Goal: Obtain resource: Download file/media

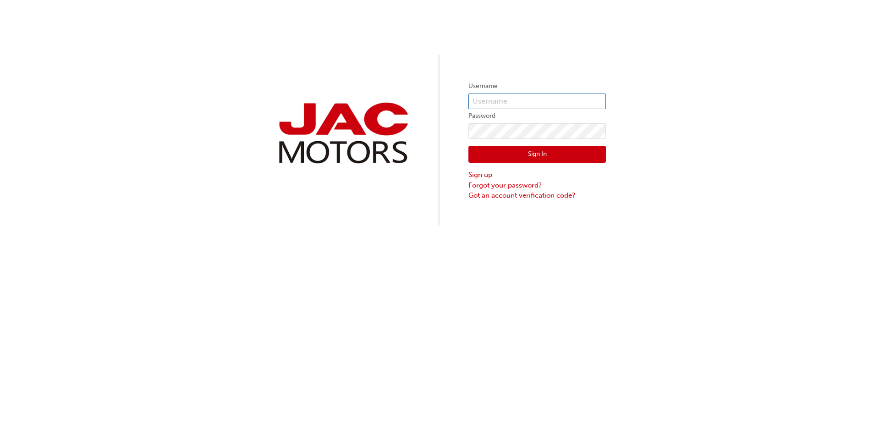
type input "RT0385"
click at [541, 159] on button "Sign In" at bounding box center [538, 154] width 138 height 17
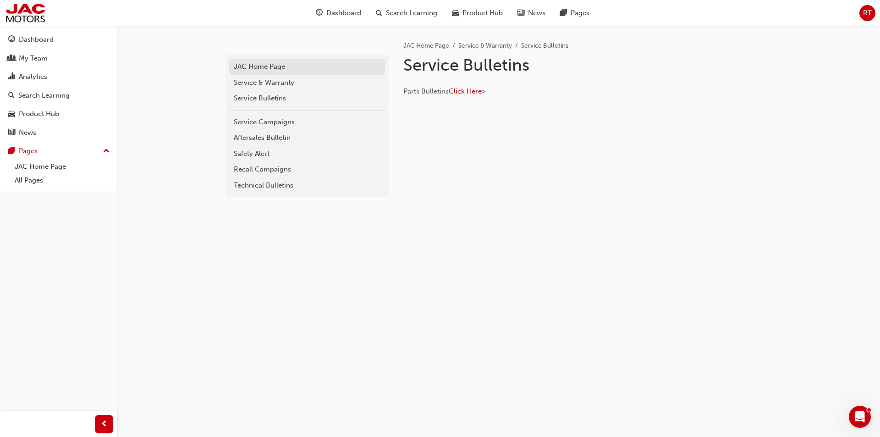
click at [271, 68] on div "JAC Home Page" at bounding box center [307, 66] width 147 height 11
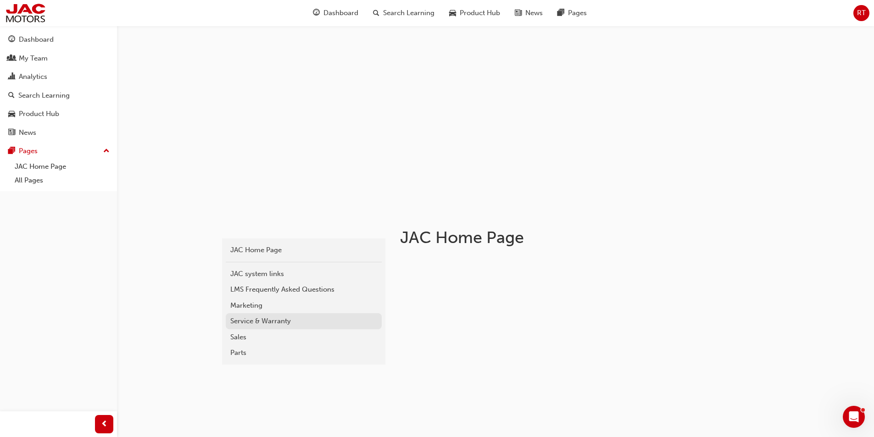
click at [285, 318] on div "Service & Warranty" at bounding box center [303, 321] width 147 height 11
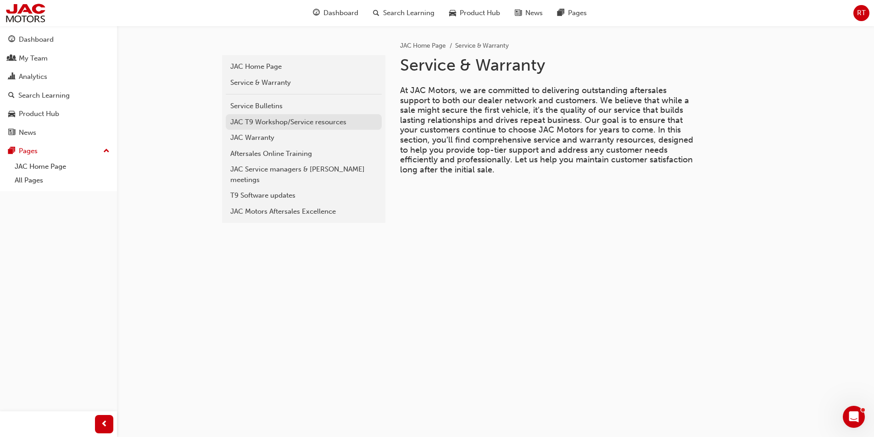
click at [293, 120] on div "JAC T9 Workshop/Service resources" at bounding box center [303, 122] width 147 height 11
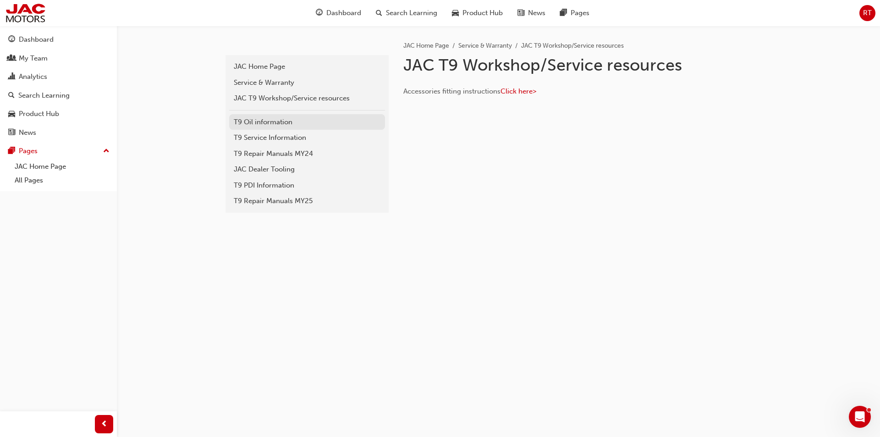
click at [291, 121] on div "T9 Oil information" at bounding box center [307, 122] width 147 height 11
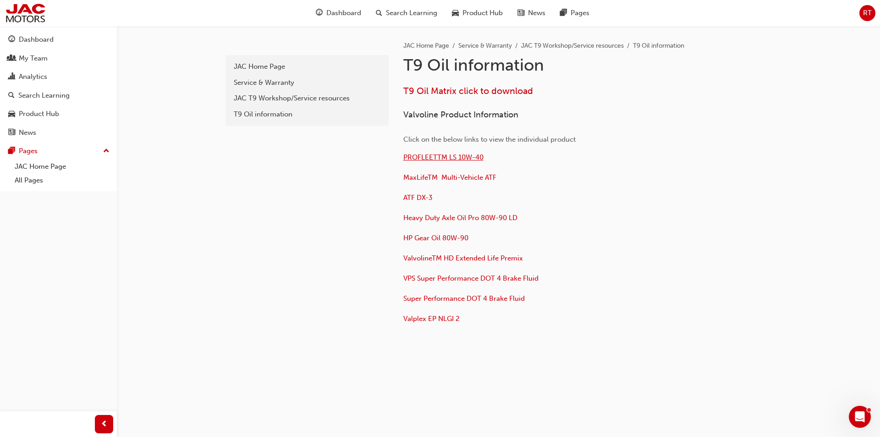
click at [451, 157] on span "PROFLEETTM LS 10W-40" at bounding box center [444, 157] width 80 height 8
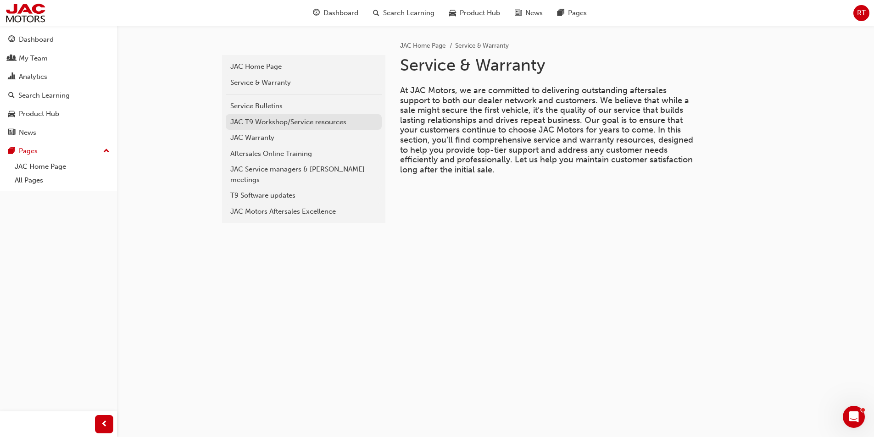
click at [267, 121] on div "JAC T9 Workshop/Service resources" at bounding box center [303, 122] width 147 height 11
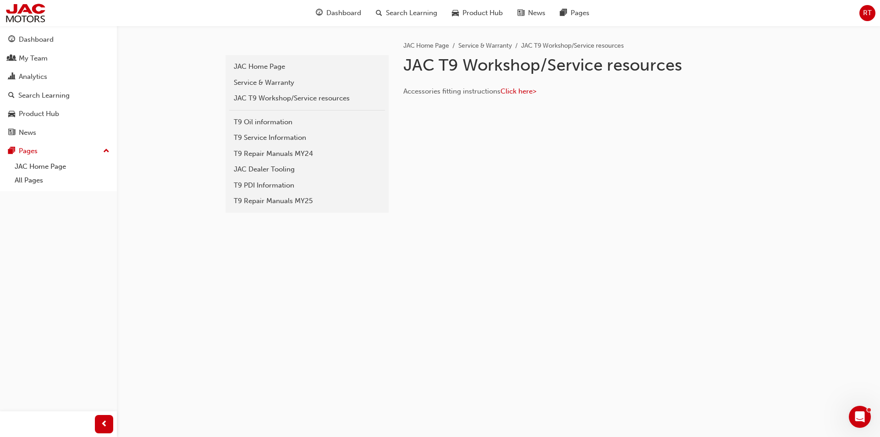
click at [267, 121] on div "T9 Oil information" at bounding box center [307, 122] width 147 height 11
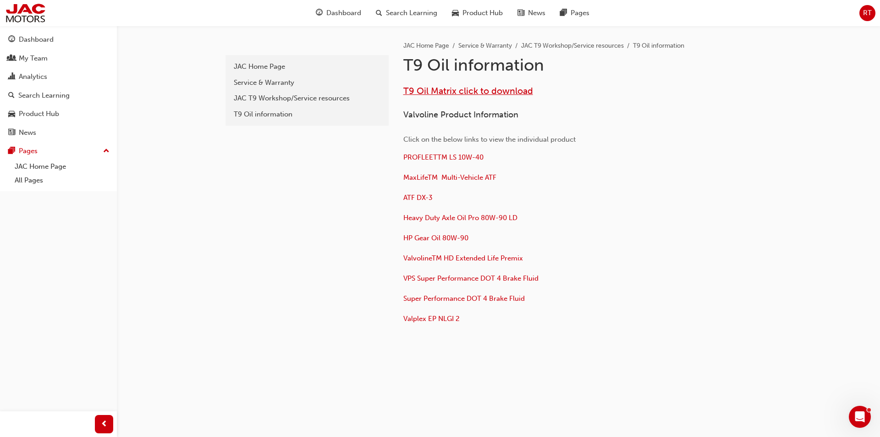
click at [478, 90] on span "T9 Oil Matrix click to download" at bounding box center [469, 91] width 130 height 11
